Goal: Transaction & Acquisition: Purchase product/service

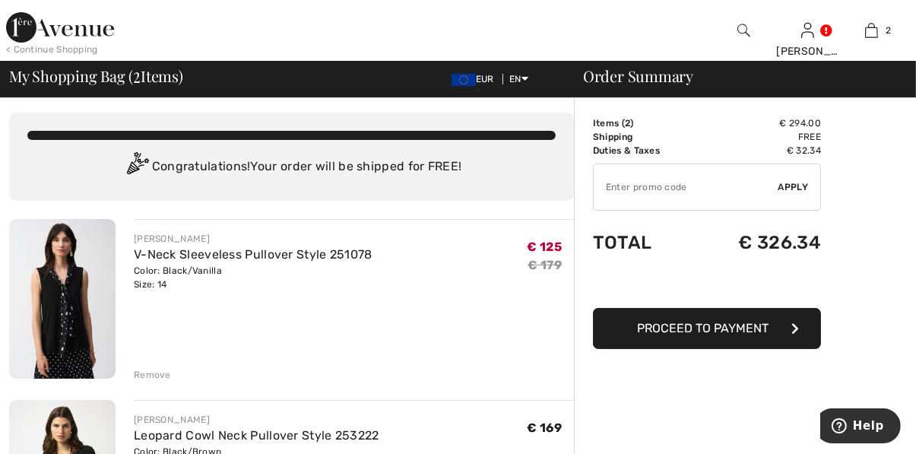
scroll to position [4, 0]
click at [150, 372] on div "Remove" at bounding box center [152, 375] width 37 height 14
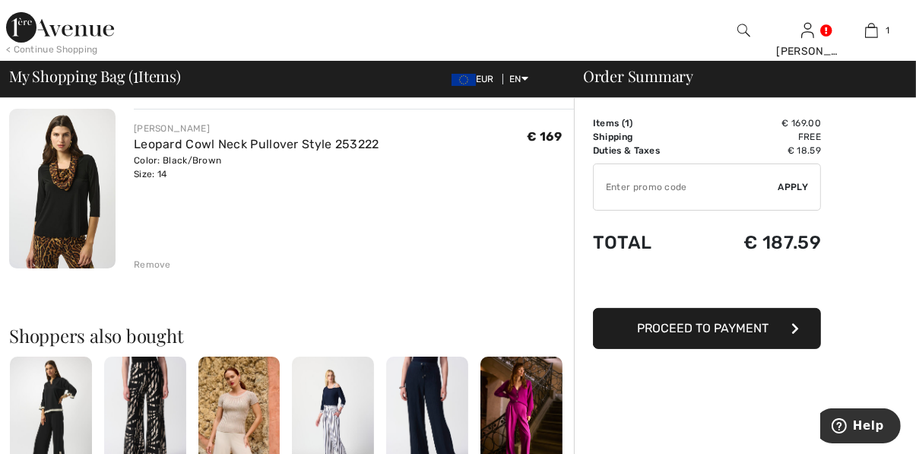
scroll to position [115, 0]
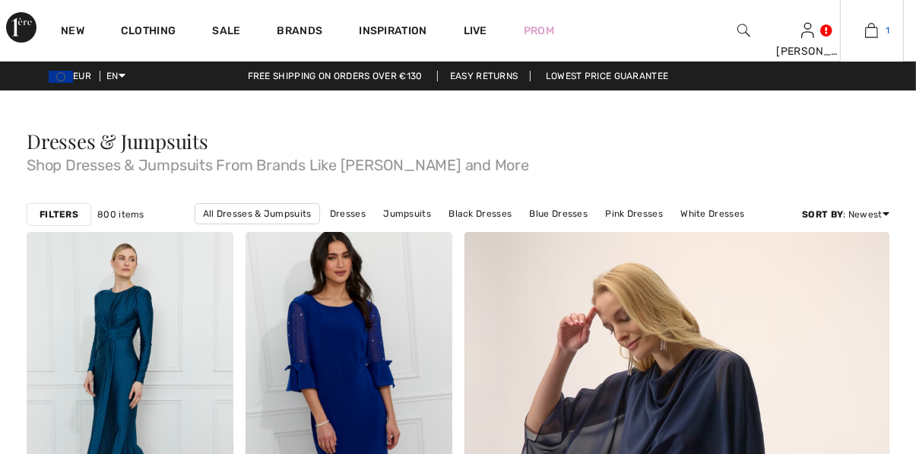
click at [874, 30] on img at bounding box center [871, 30] width 13 height 18
